Goal: Check status: Check status

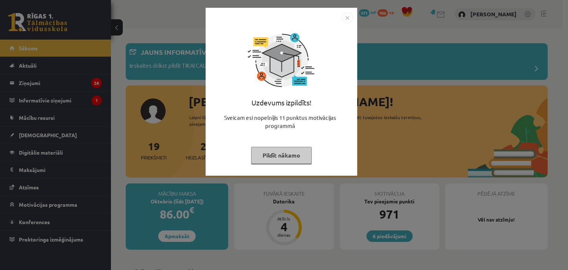
click at [346, 18] on img "Close" at bounding box center [347, 17] width 11 height 11
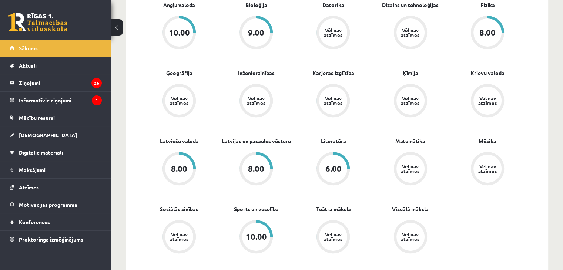
scroll to position [294, 0]
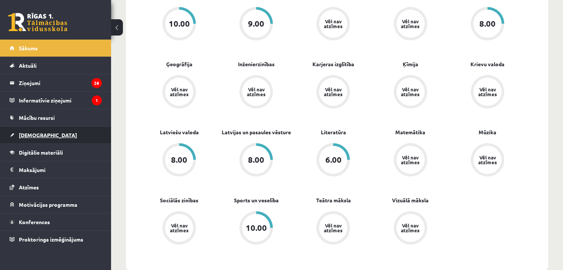
click at [32, 133] on span "[DEMOGRAPHIC_DATA]" at bounding box center [48, 135] width 58 height 7
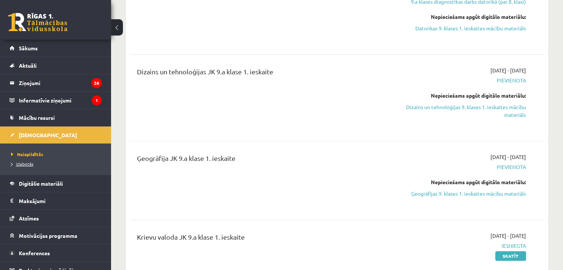
click at [24, 164] on span "Izlabotās" at bounding box center [22, 164] width 22 height 6
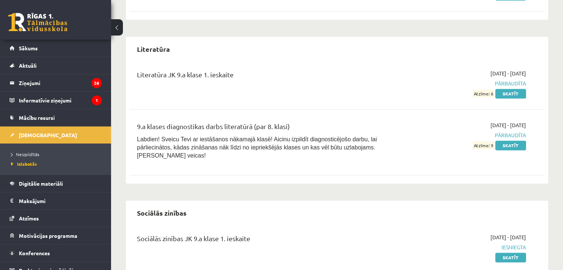
scroll to position [1137, 0]
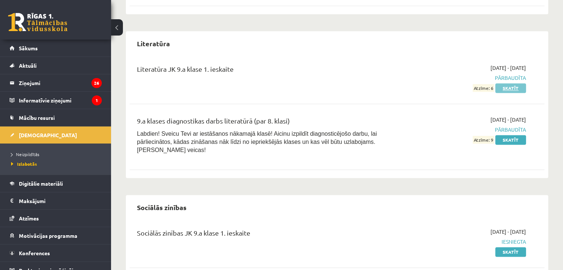
click at [502, 85] on link "Skatīt" at bounding box center [510, 88] width 31 height 10
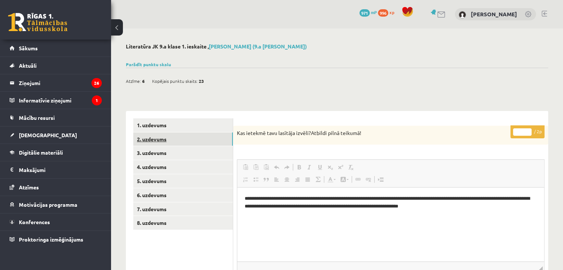
click at [179, 138] on link "2. uzdevums" at bounding box center [183, 139] width 100 height 14
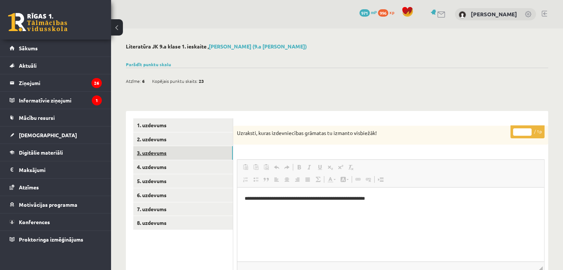
click at [171, 154] on link "3. uzdevums" at bounding box center [183, 153] width 100 height 14
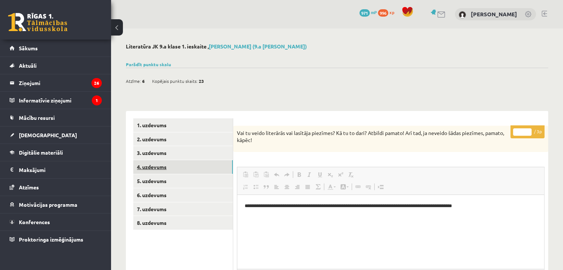
click at [170, 166] on link "4. uzdevums" at bounding box center [183, 167] width 100 height 14
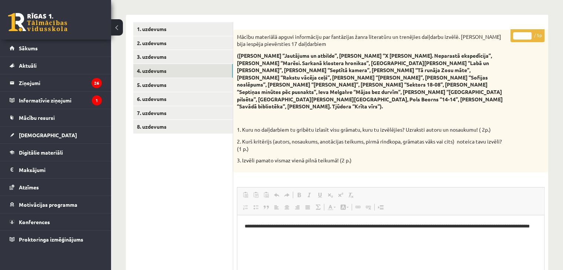
scroll to position [91, 0]
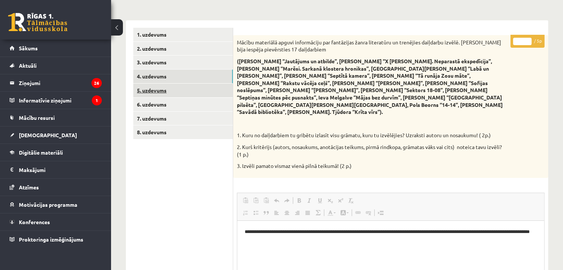
click at [187, 92] on link "5. uzdevums" at bounding box center [183, 91] width 100 height 14
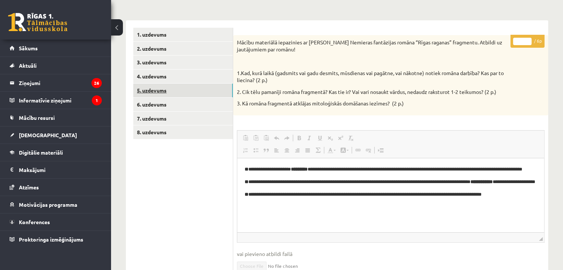
scroll to position [0, 0]
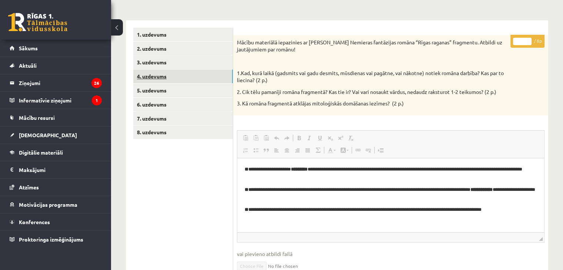
click at [180, 77] on link "4. uzdevums" at bounding box center [183, 77] width 100 height 14
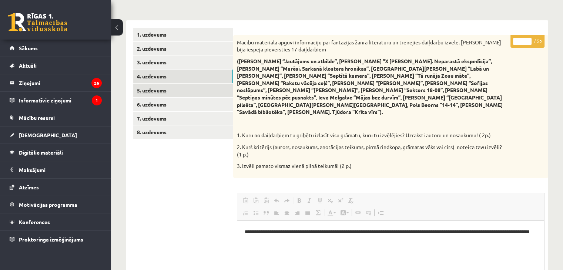
click at [169, 93] on link "5. uzdevums" at bounding box center [183, 91] width 100 height 14
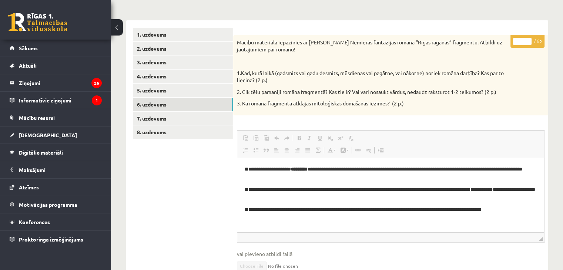
click at [164, 104] on link "6. uzdevums" at bounding box center [183, 105] width 100 height 14
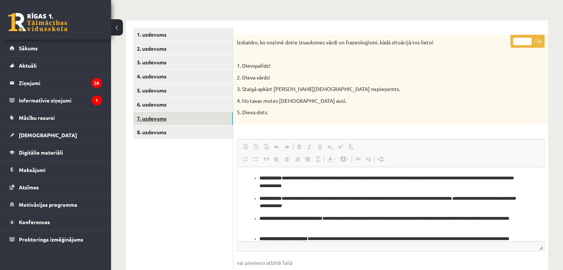
click at [187, 117] on link "7. uzdevums" at bounding box center [183, 119] width 100 height 14
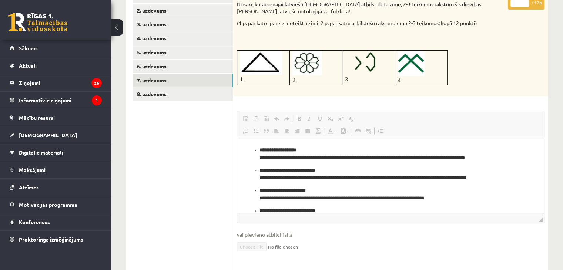
scroll to position [129, 0]
click at [178, 94] on link "8. uzdevums" at bounding box center [183, 94] width 100 height 14
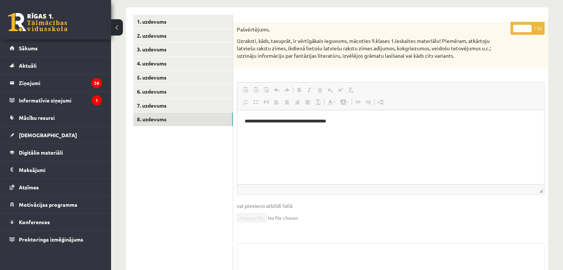
scroll to position [0, 0]
